Goal: Task Accomplishment & Management: Manage account settings

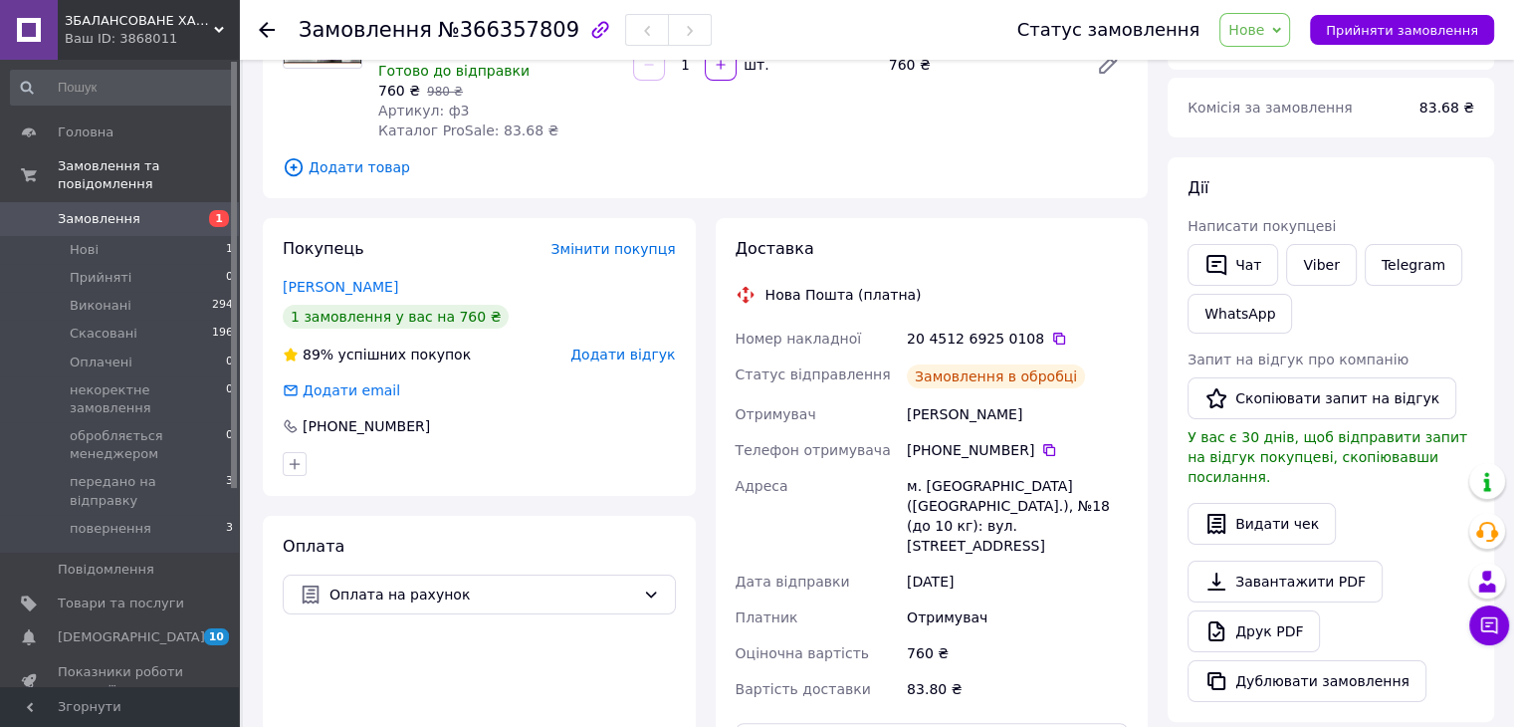
scroll to position [299, 0]
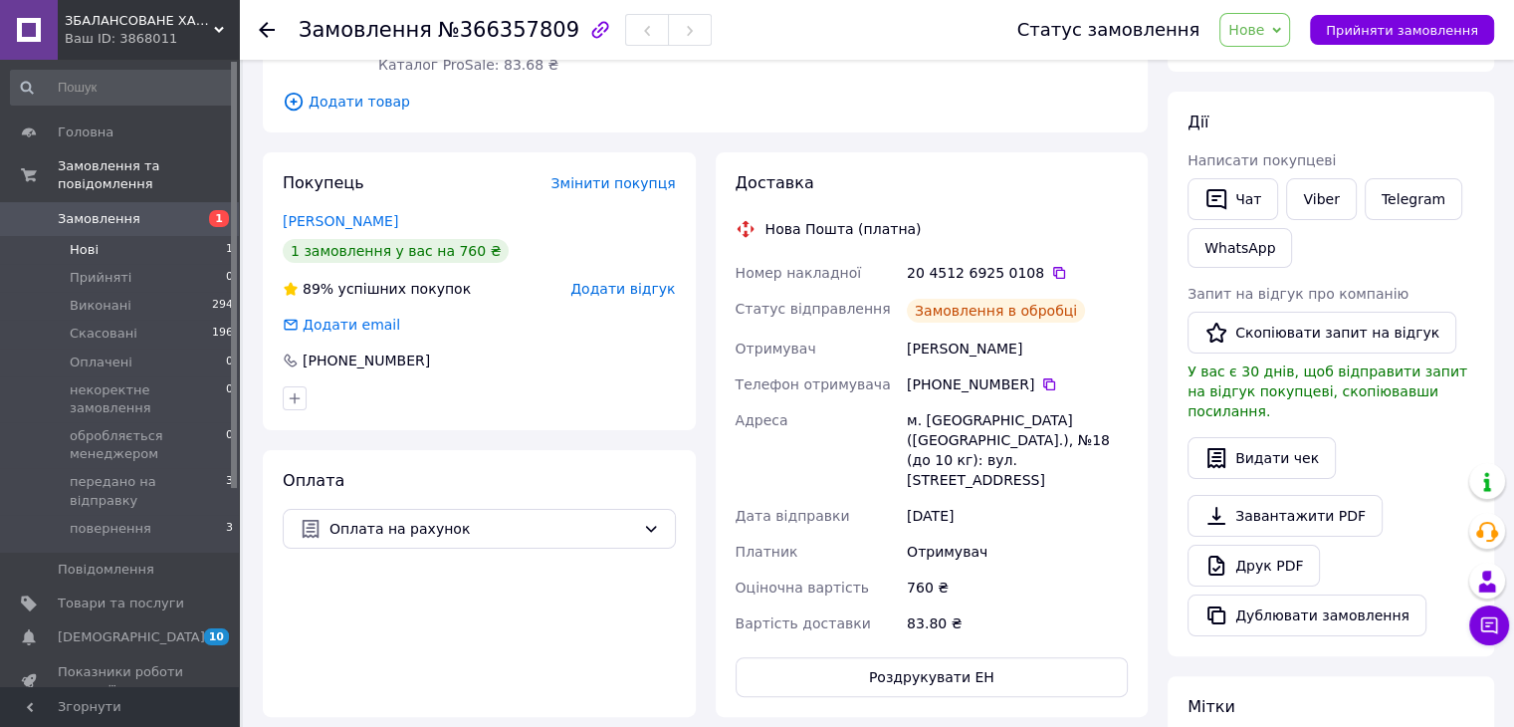
click at [137, 236] on li "Нові 1" at bounding box center [122, 250] width 245 height 28
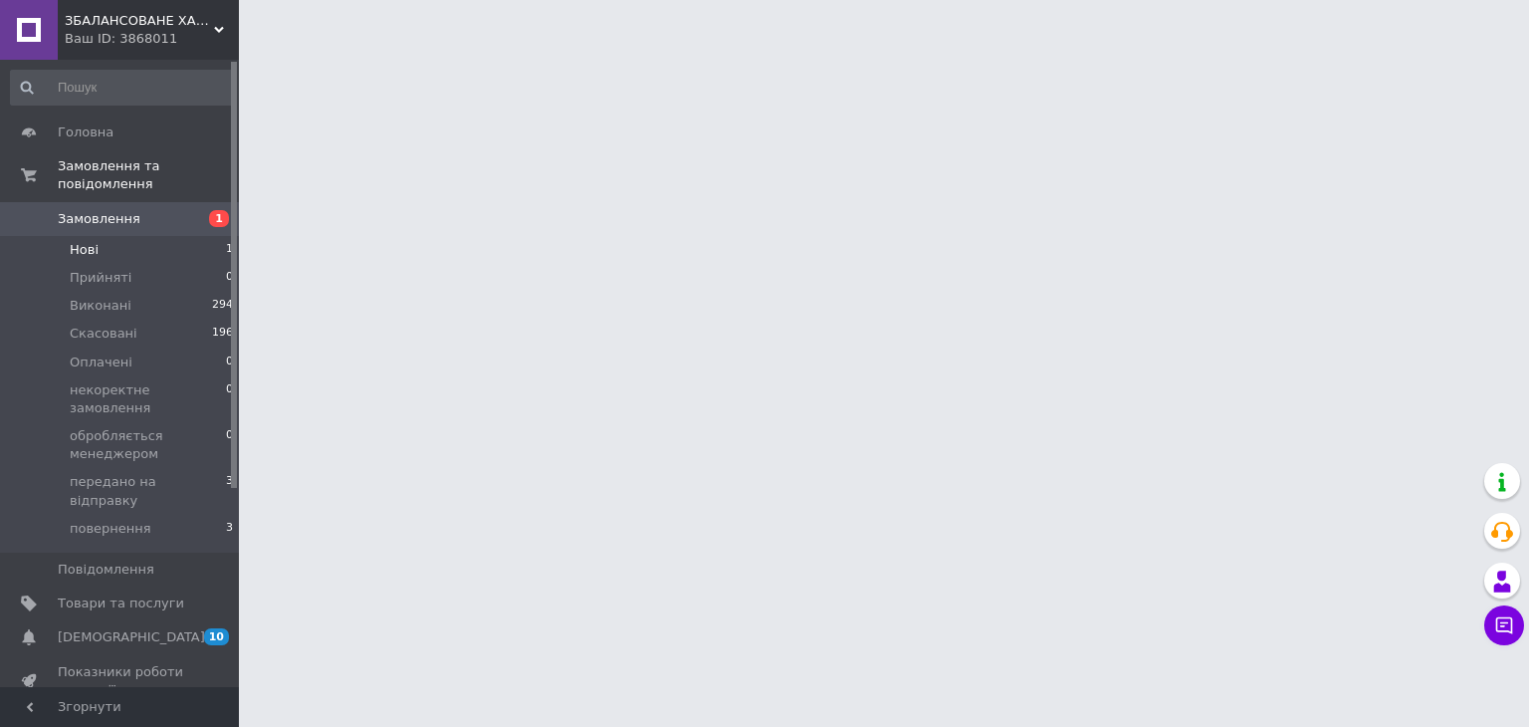
click at [153, 236] on li "Нові 1" at bounding box center [122, 250] width 245 height 28
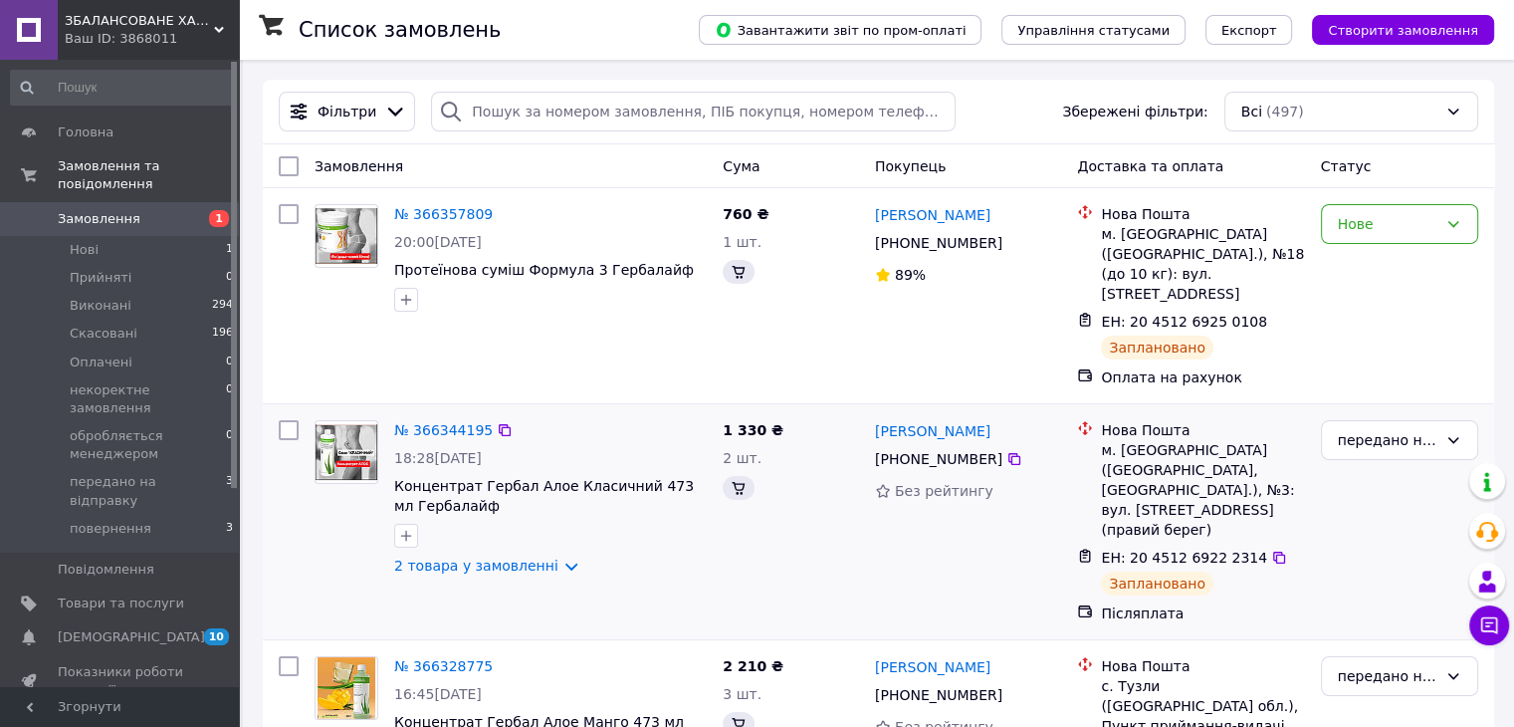
click at [358, 424] on img at bounding box center [347, 451] width 62 height 55
